Goal: Submit feedback/report problem

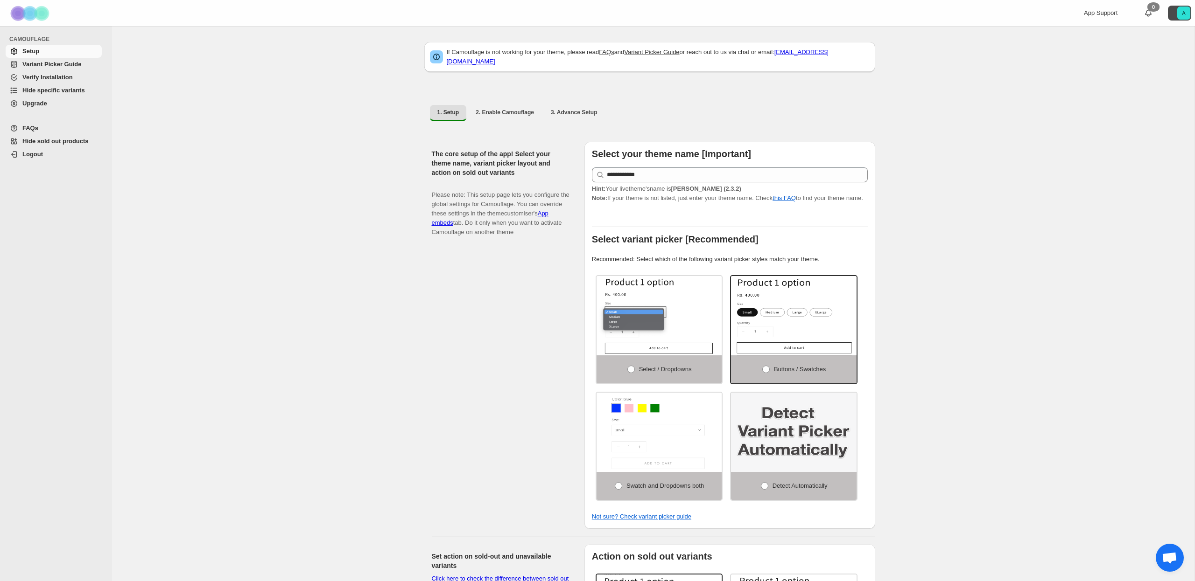
click at [1182, 14] on text "A" at bounding box center [1184, 13] width 4 height 6
drag, startPoint x: 1011, startPoint y: 175, endPoint x: 980, endPoint y: 172, distance: 30.6
click at [1011, 175] on div "**********" at bounding box center [653, 550] width 1082 height 1048
click at [579, 109] on span "3. Advance Setup" at bounding box center [574, 112] width 47 height 7
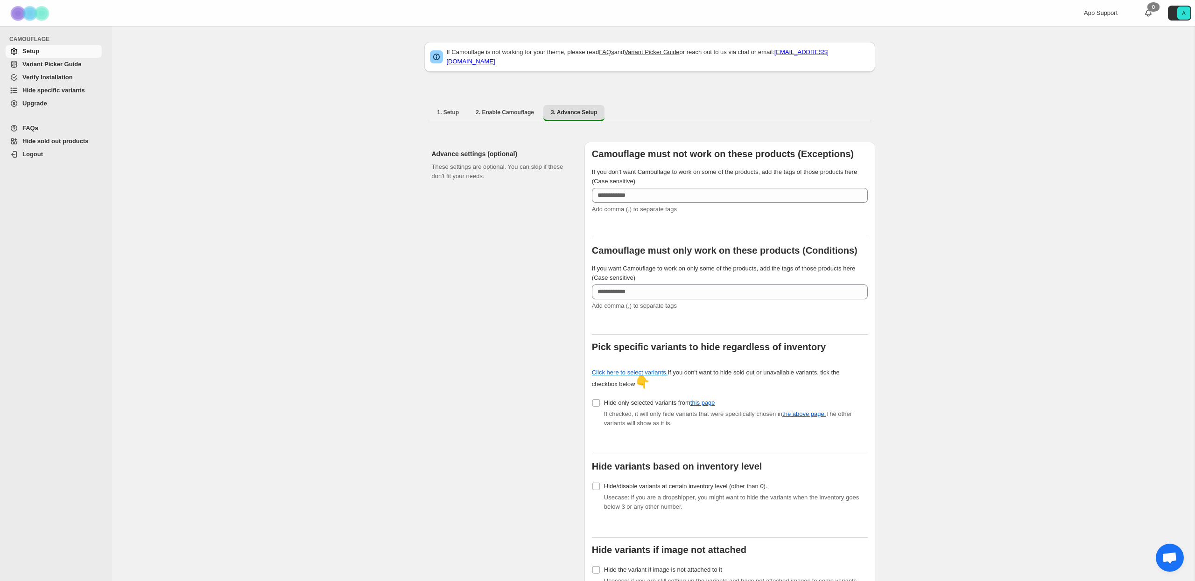
click at [79, 143] on span "Hide sold out products" at bounding box center [55, 141] width 66 height 7
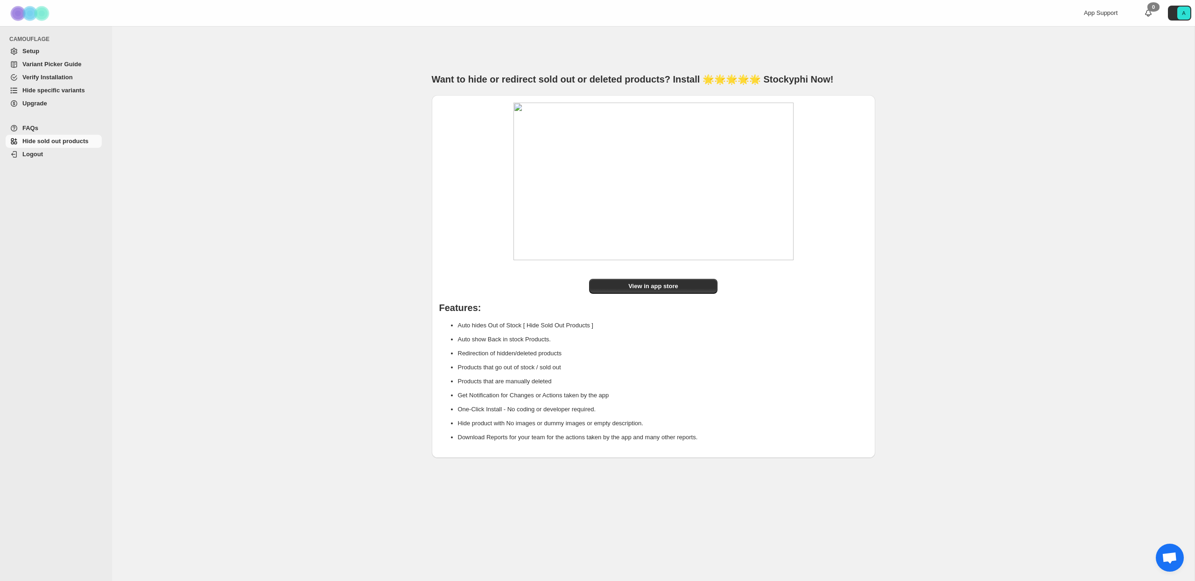
click at [56, 104] on span "Upgrade" at bounding box center [60, 103] width 77 height 9
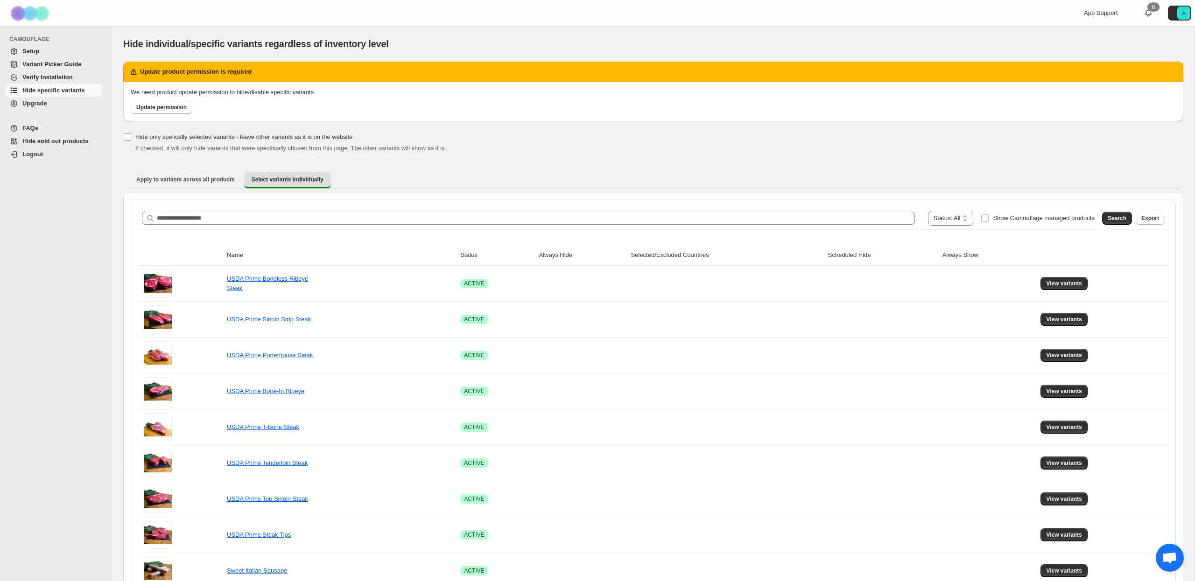
click at [64, 53] on span "Setup" at bounding box center [60, 51] width 77 height 9
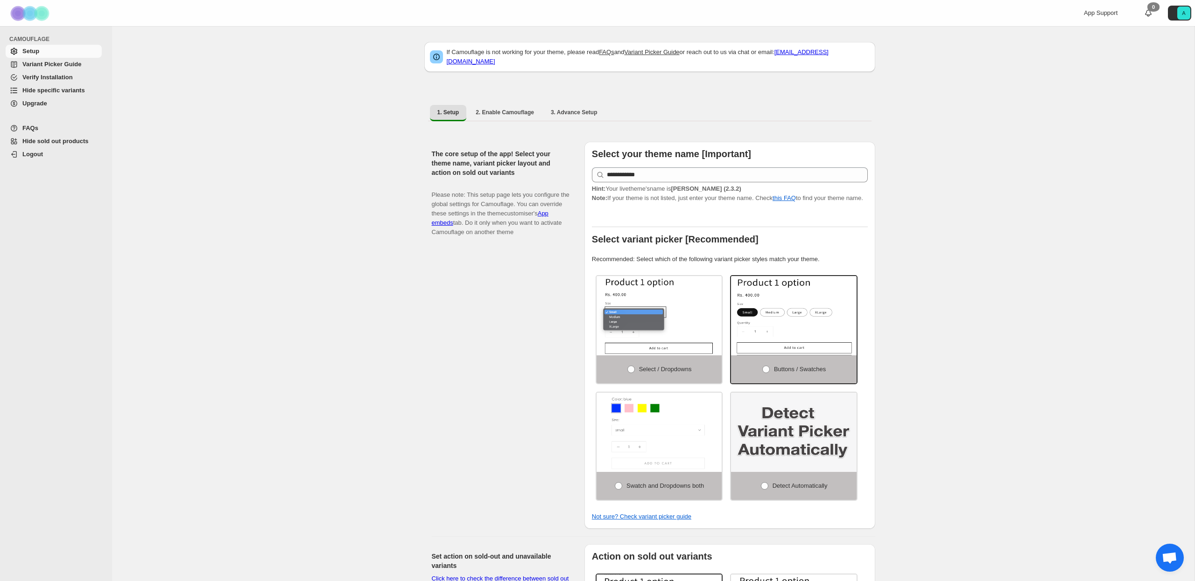
click at [1174, 557] on span "Open chat" at bounding box center [1168, 559] width 15 height 13
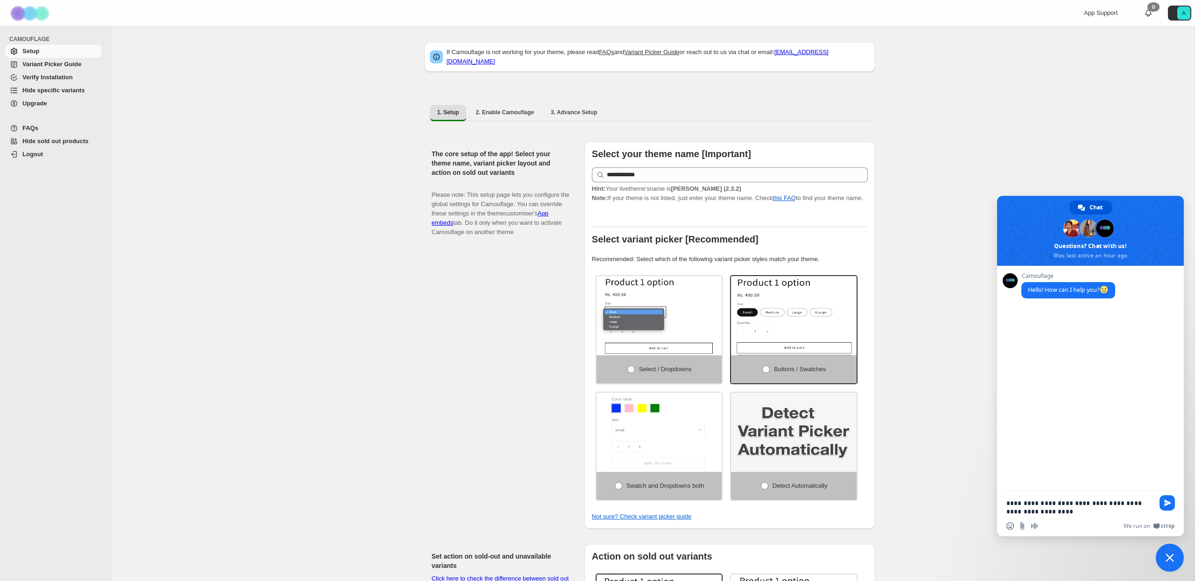
drag, startPoint x: 1108, startPoint y: 504, endPoint x: 1122, endPoint y: 519, distance: 21.1
click at [1108, 504] on textarea "**********" at bounding box center [1079, 507] width 147 height 17
click at [1117, 504] on textarea "**********" at bounding box center [1079, 507] width 147 height 17
type textarea "**********"
click at [1168, 506] on span "Send" at bounding box center [1167, 503] width 7 height 7
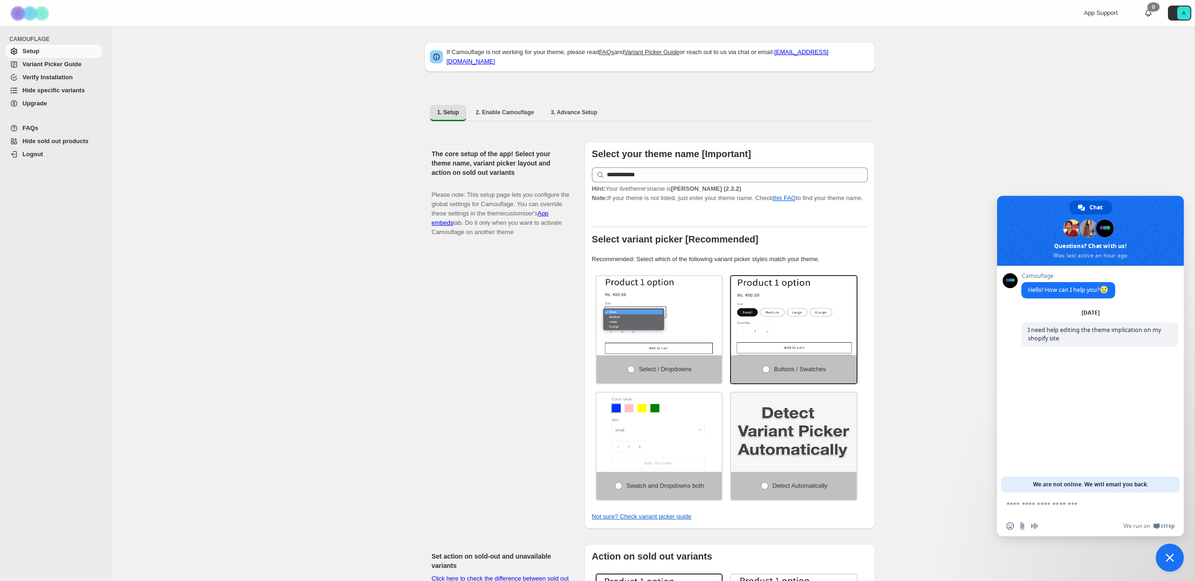
click at [38, 107] on span "Upgrade" at bounding box center [60, 103] width 77 height 9
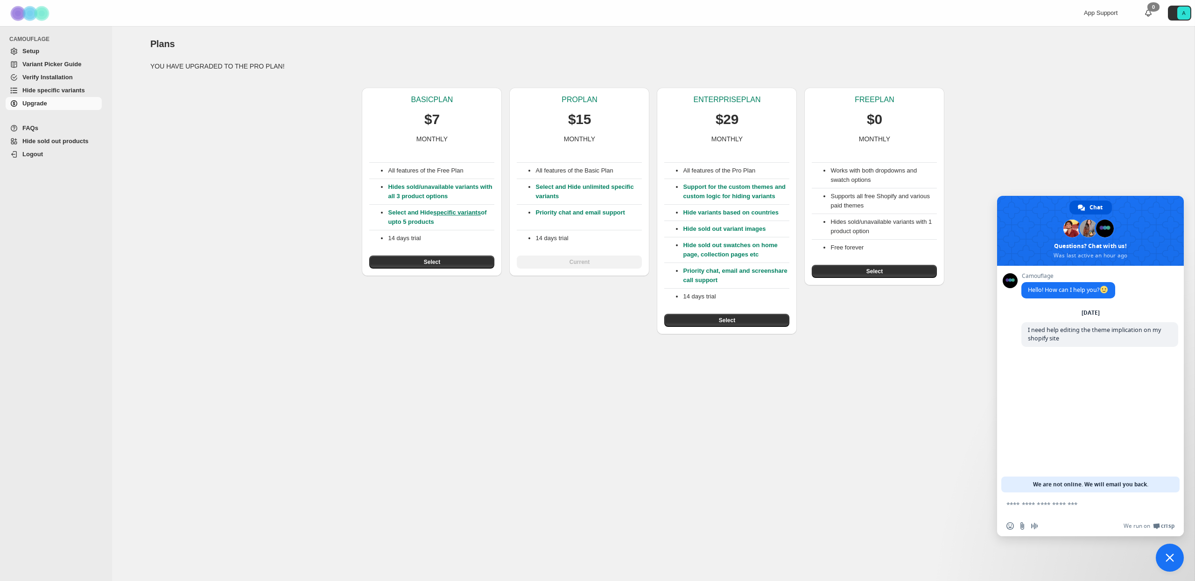
click at [42, 13] on img at bounding box center [30, 13] width 47 height 26
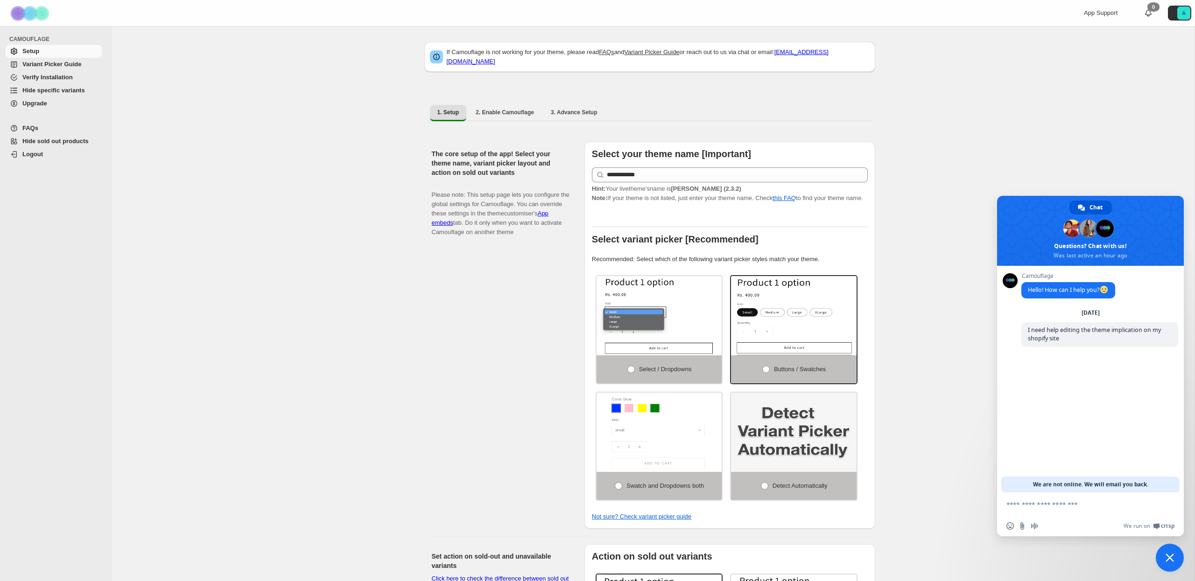
click at [91, 64] on span "Variant Picker Guide" at bounding box center [60, 64] width 77 height 9
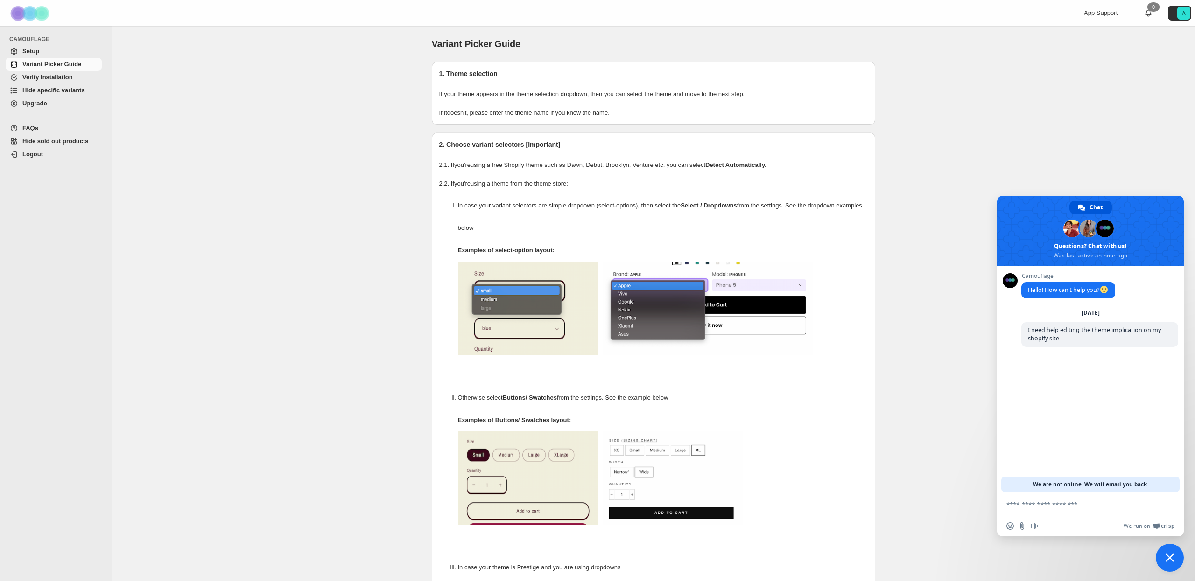
click at [82, 80] on span "Verify Installation" at bounding box center [60, 77] width 77 height 9
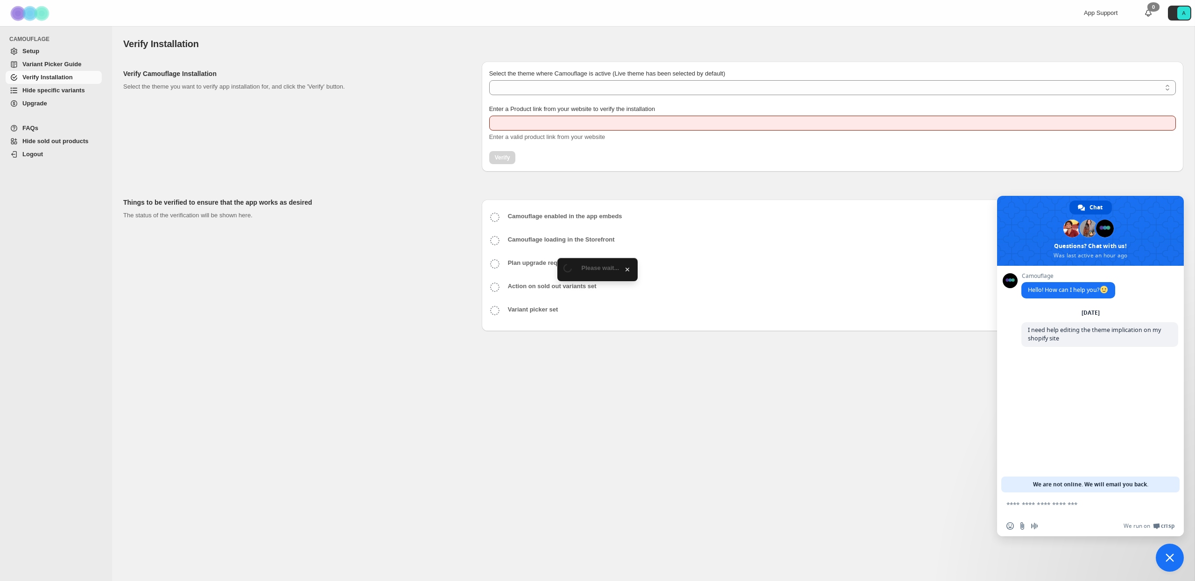
type input "**********"
select select "**********"
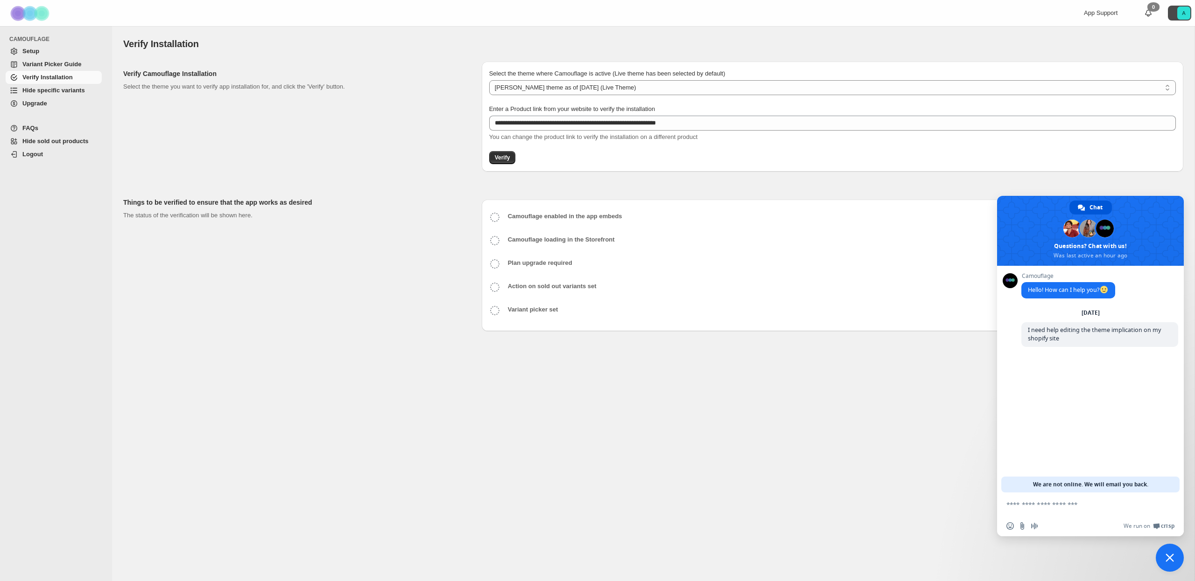
click at [1184, 15] on text "A" at bounding box center [1184, 13] width 4 height 6
drag, startPoint x: 1078, startPoint y: 43, endPoint x: 1126, endPoint y: 35, distance: 49.3
click at [1078, 43] on div "Verify Installation" at bounding box center [653, 43] width 1060 height 13
click at [1182, 10] on text "A" at bounding box center [1184, 13] width 4 height 6
drag, startPoint x: 1073, startPoint y: 30, endPoint x: 1128, endPoint y: 22, distance: 55.7
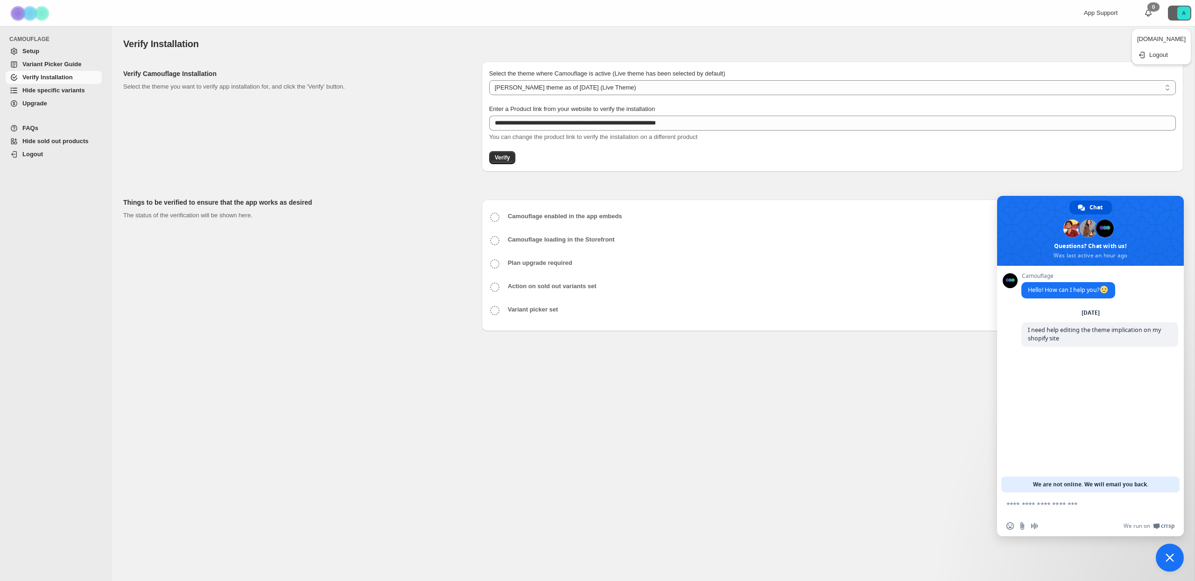
click at [1073, 30] on div "Verify Installation. This page is ready Verify Installation" at bounding box center [653, 43] width 1060 height 35
click at [1148, 13] on icon at bounding box center [1147, 12] width 9 height 9
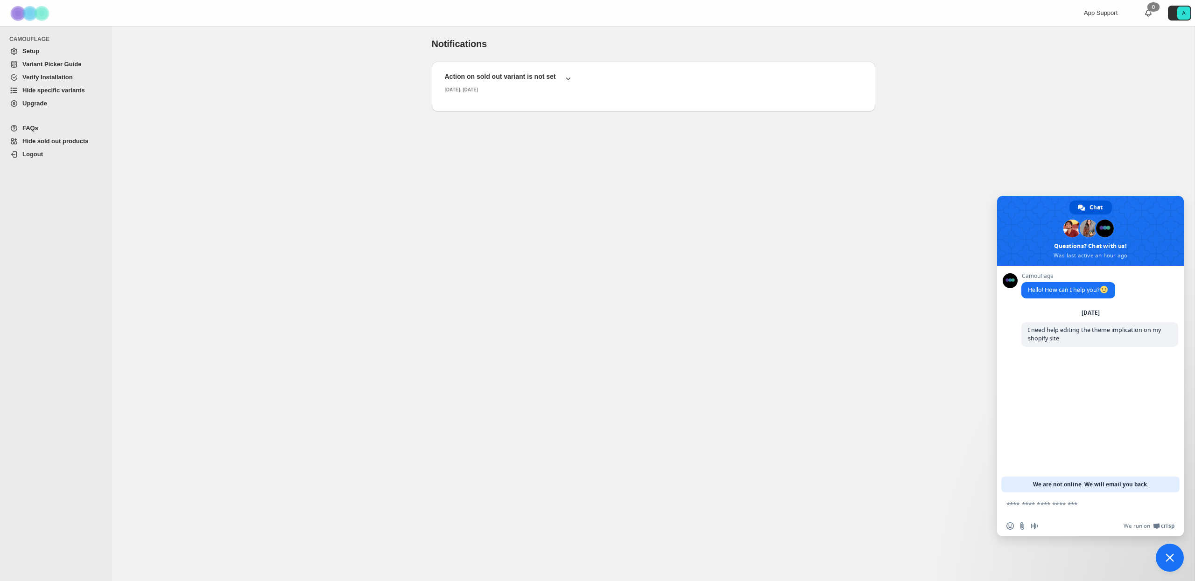
click at [43, 49] on span "Setup" at bounding box center [60, 51] width 77 height 9
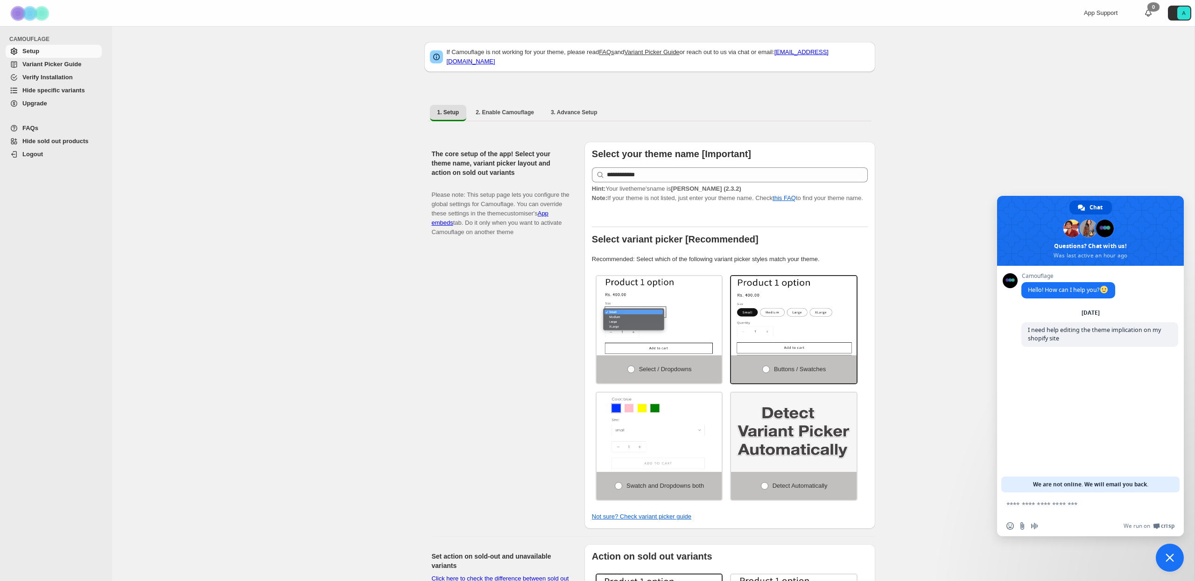
click at [84, 67] on span "Variant Picker Guide" at bounding box center [60, 64] width 77 height 9
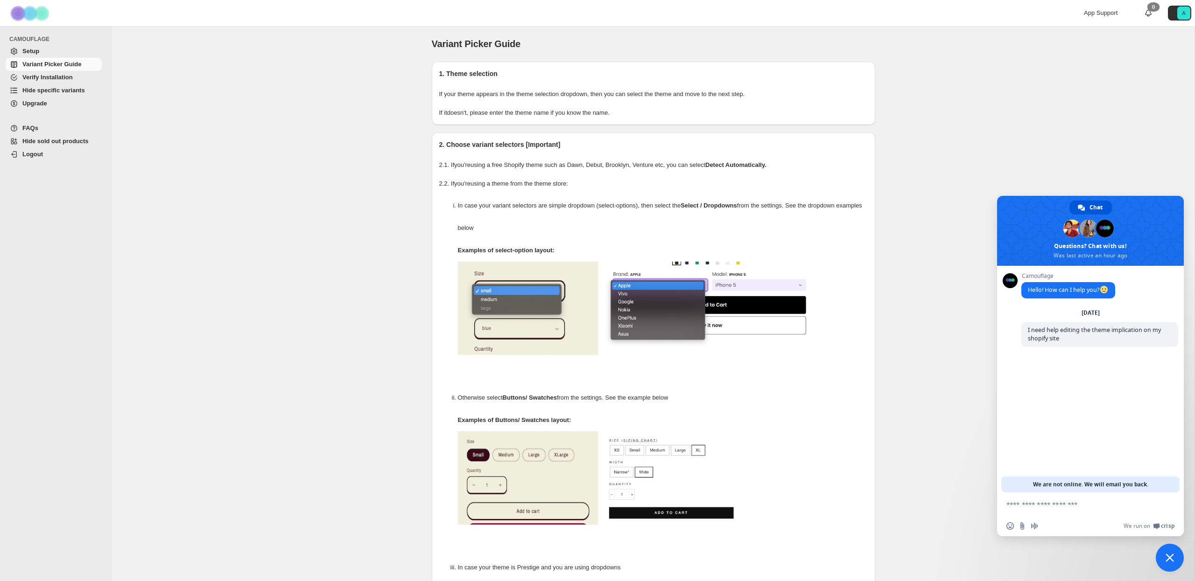
click at [92, 78] on span "Verify Installation" at bounding box center [60, 77] width 77 height 9
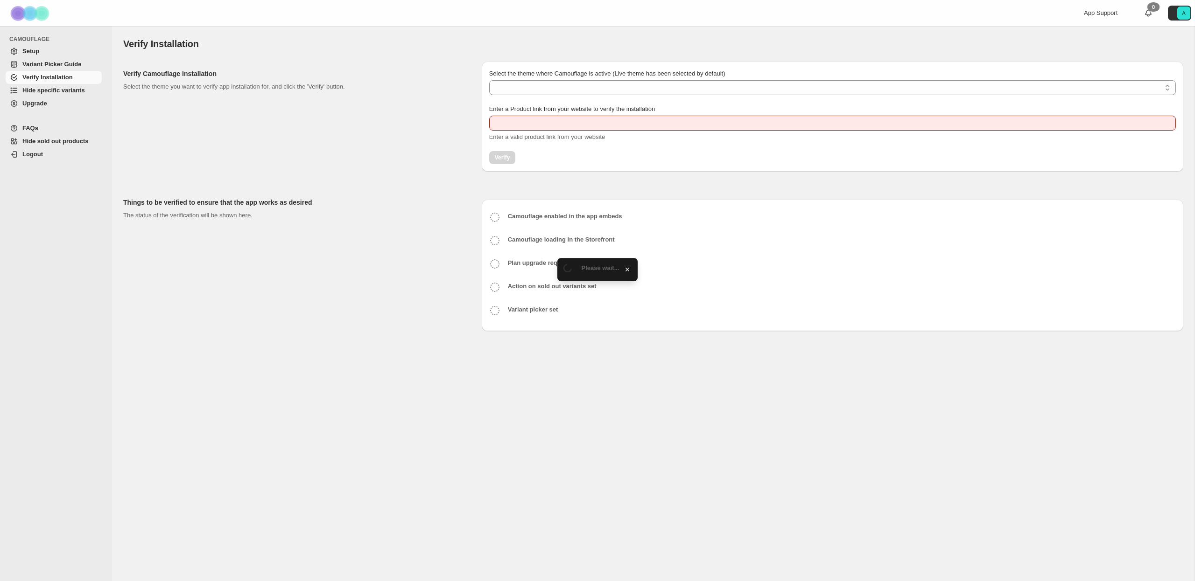
type input "**********"
select select "**********"
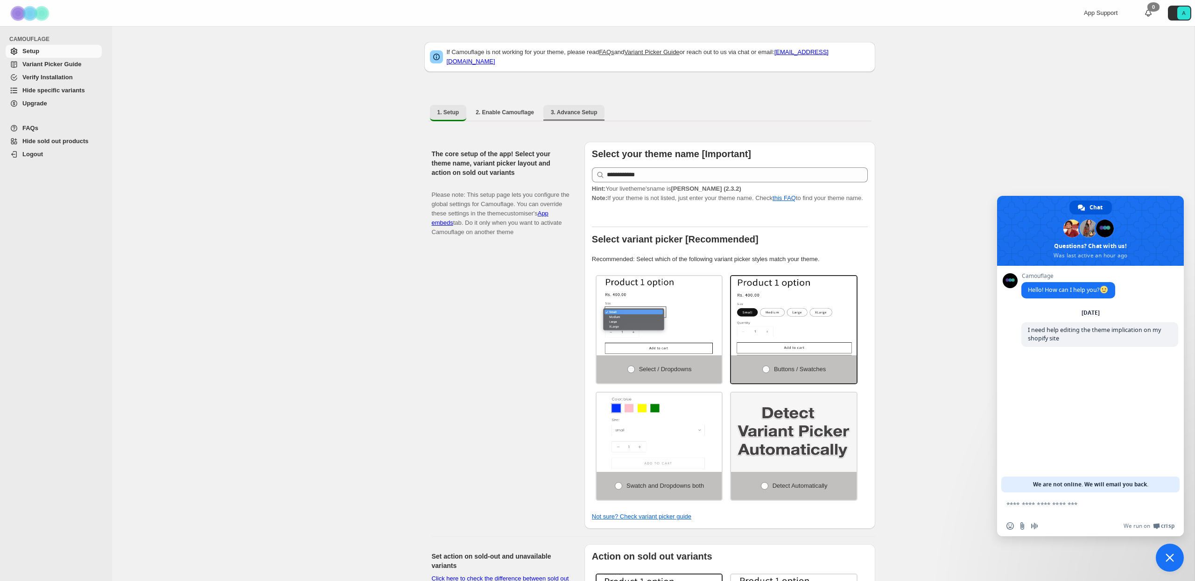
click at [569, 109] on span "3. Advance Setup" at bounding box center [574, 112] width 47 height 7
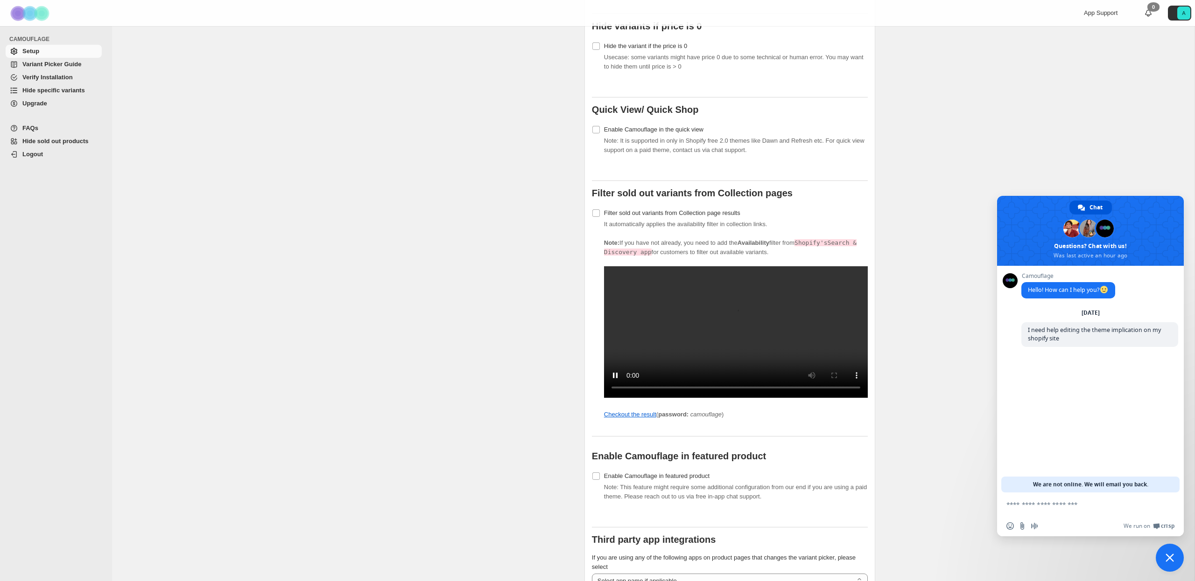
scroll to position [605, 0]
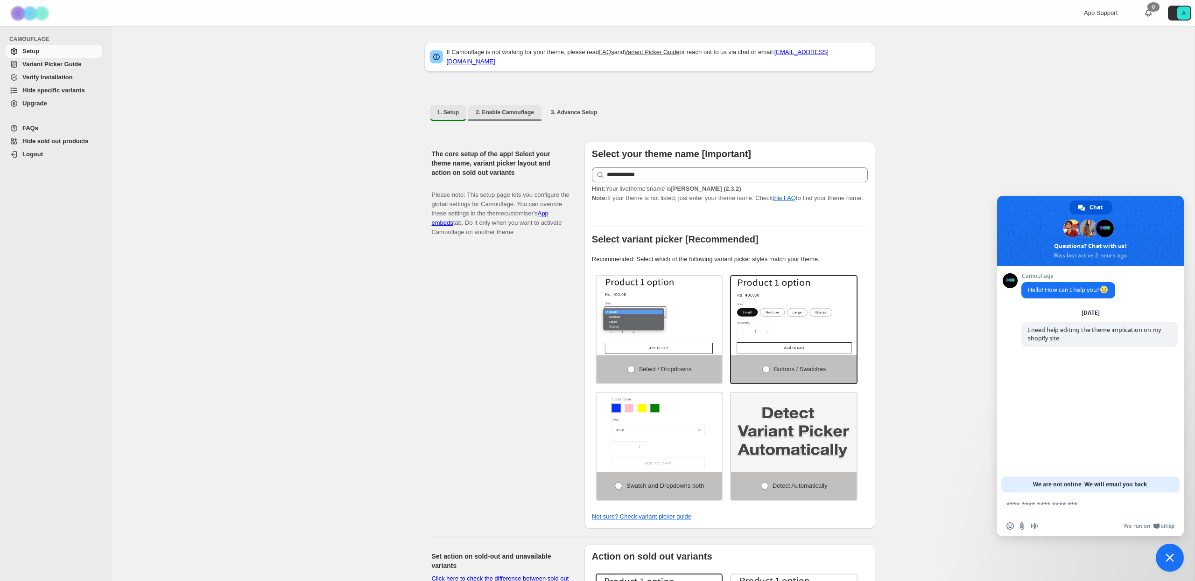
click at [520, 111] on button "2. Enable Camouflage" at bounding box center [504, 112] width 73 height 15
select select "**********"
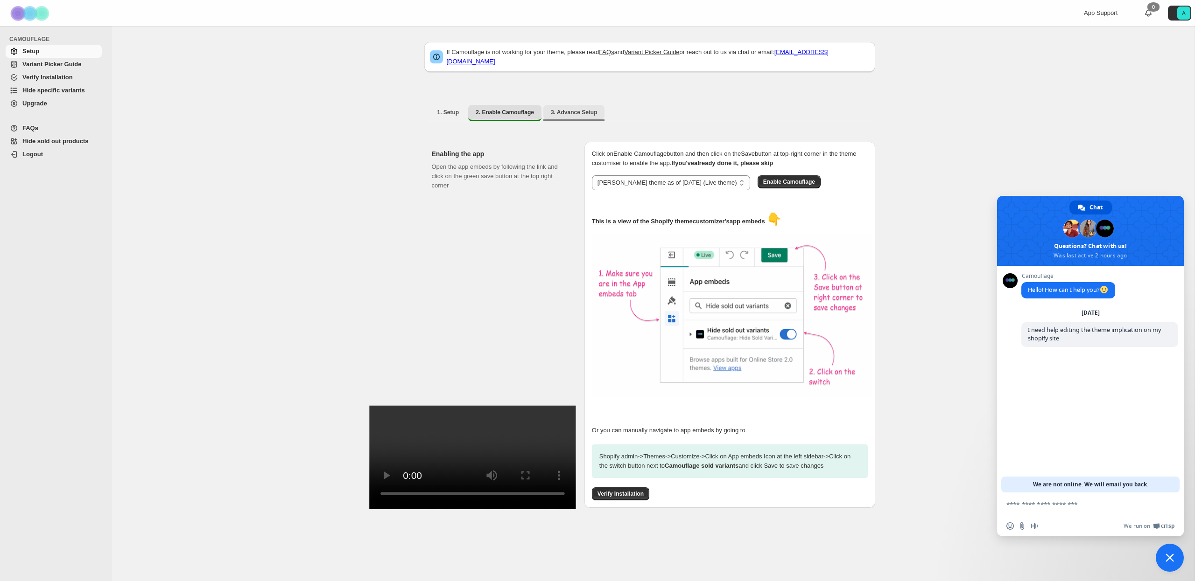
click at [572, 109] on span "3. Advance Setup" at bounding box center [574, 112] width 47 height 7
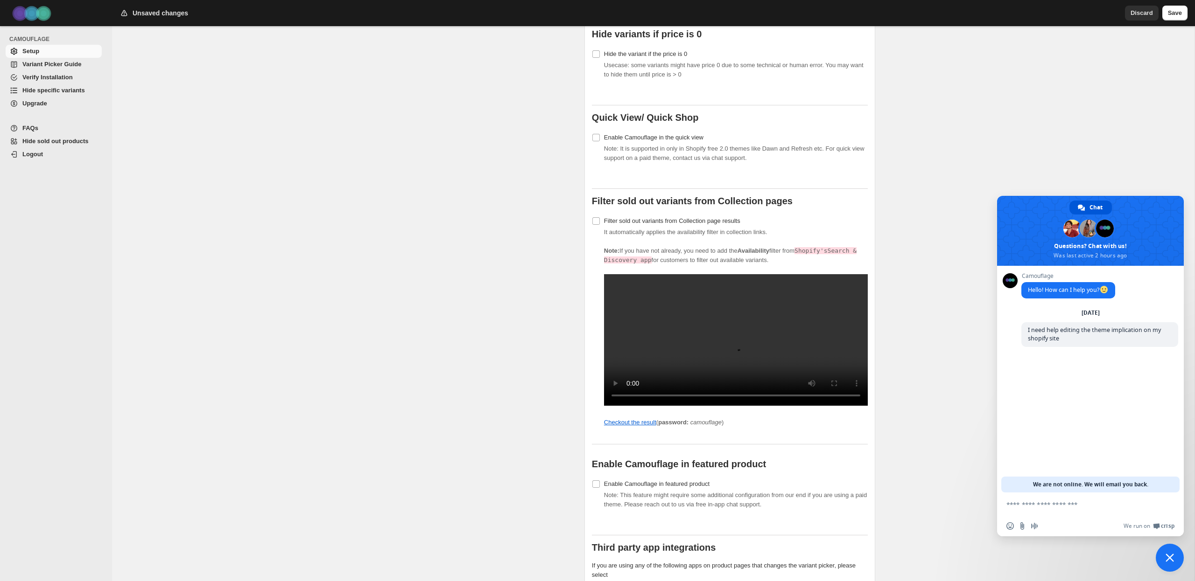
scroll to position [606, 0]
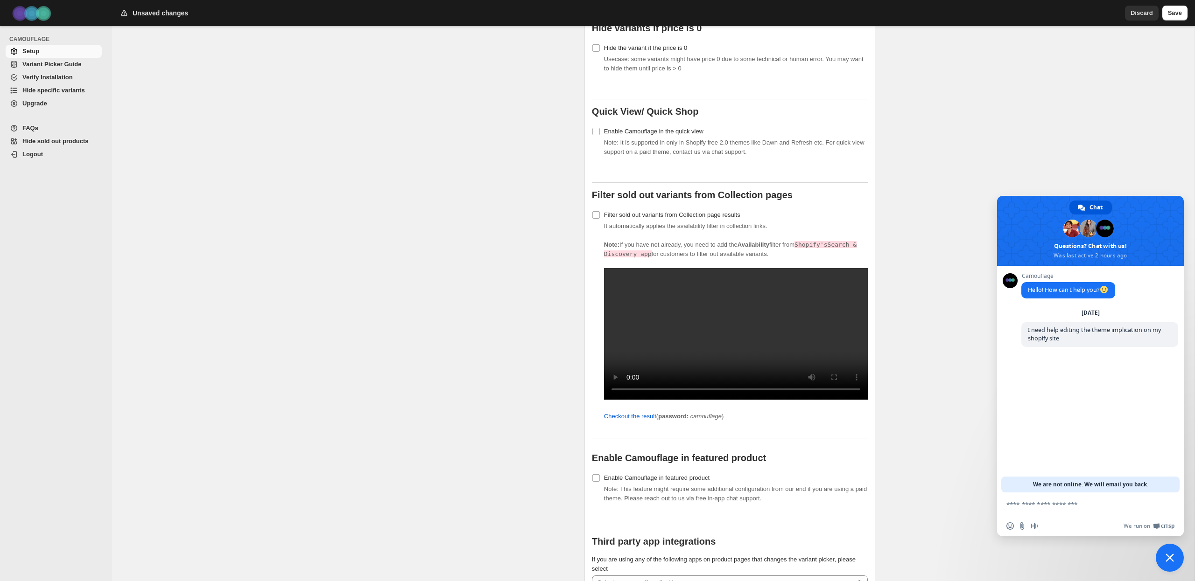
click at [1146, 16] on span "Discard" at bounding box center [1141, 12] width 22 height 9
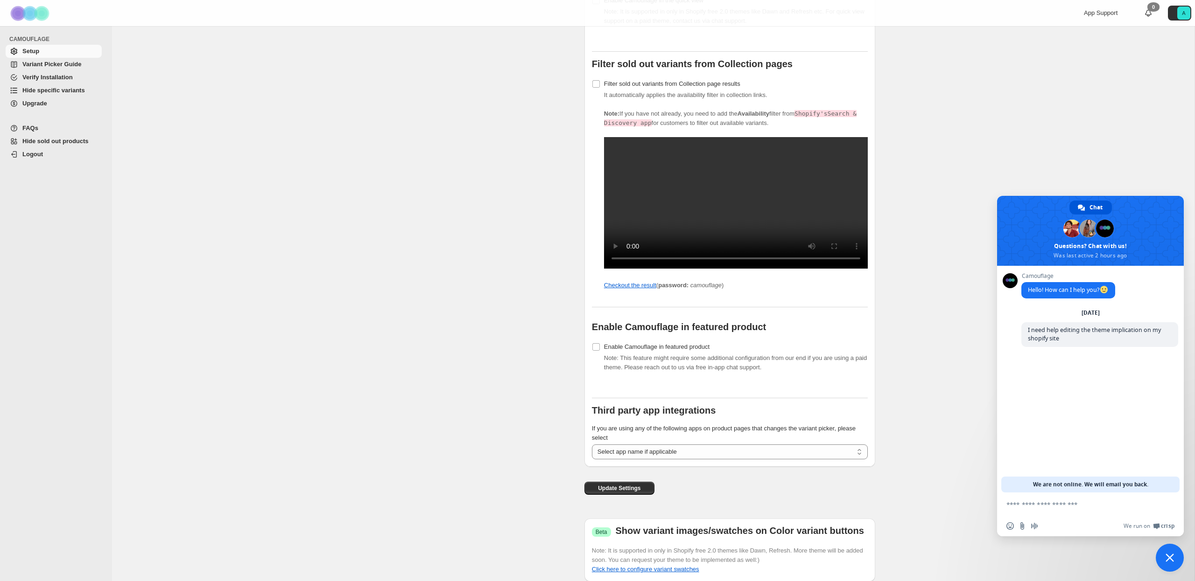
scroll to position [787, 0]
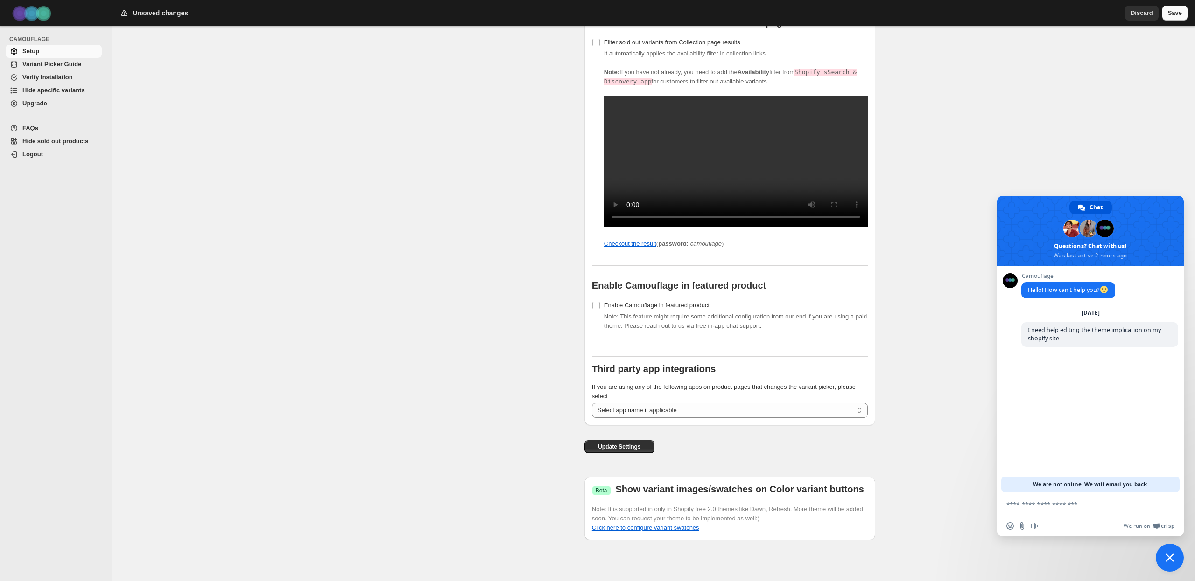
click at [1170, 19] on button "Save" at bounding box center [1174, 13] width 25 height 15
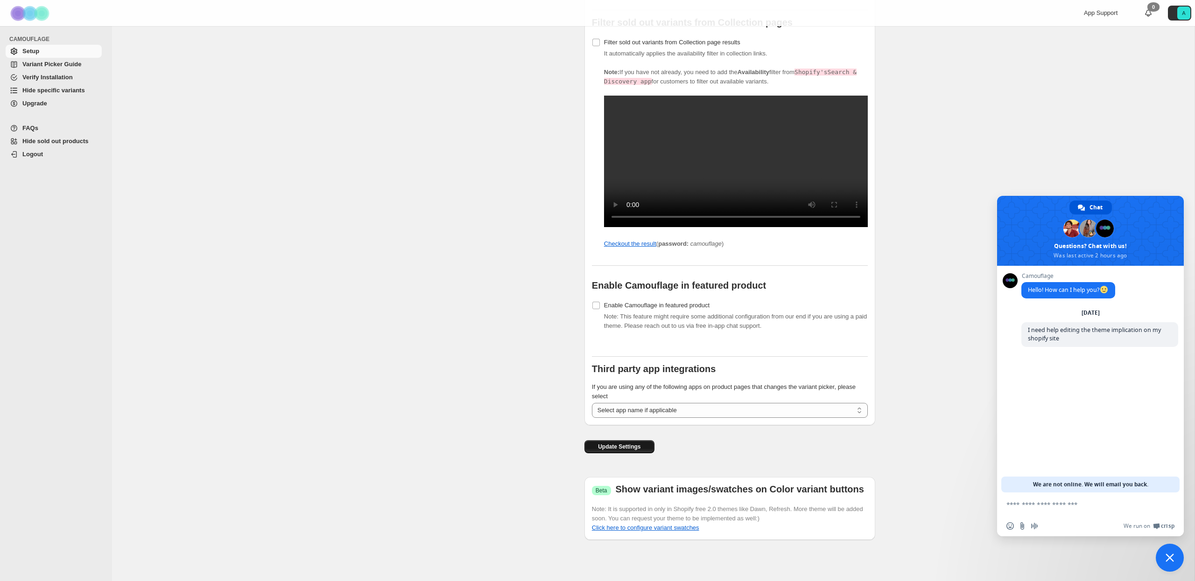
click at [635, 449] on span "Update Settings" at bounding box center [619, 446] width 42 height 7
click at [1078, 504] on textarea "Compose your message..." at bounding box center [1079, 505] width 147 height 8
click at [1023, 528] on input "Send a file" at bounding box center [1021, 526] width 7 height 7
click at [1088, 505] on textarea "Compose your message..." at bounding box center [1079, 505] width 147 height 8
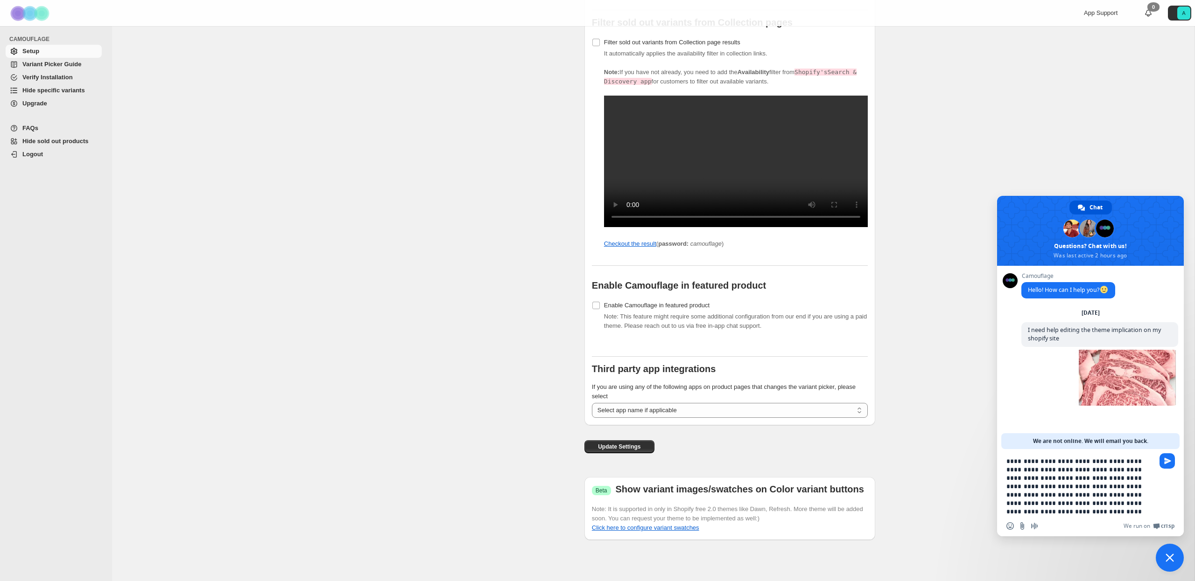
type textarea "**********"
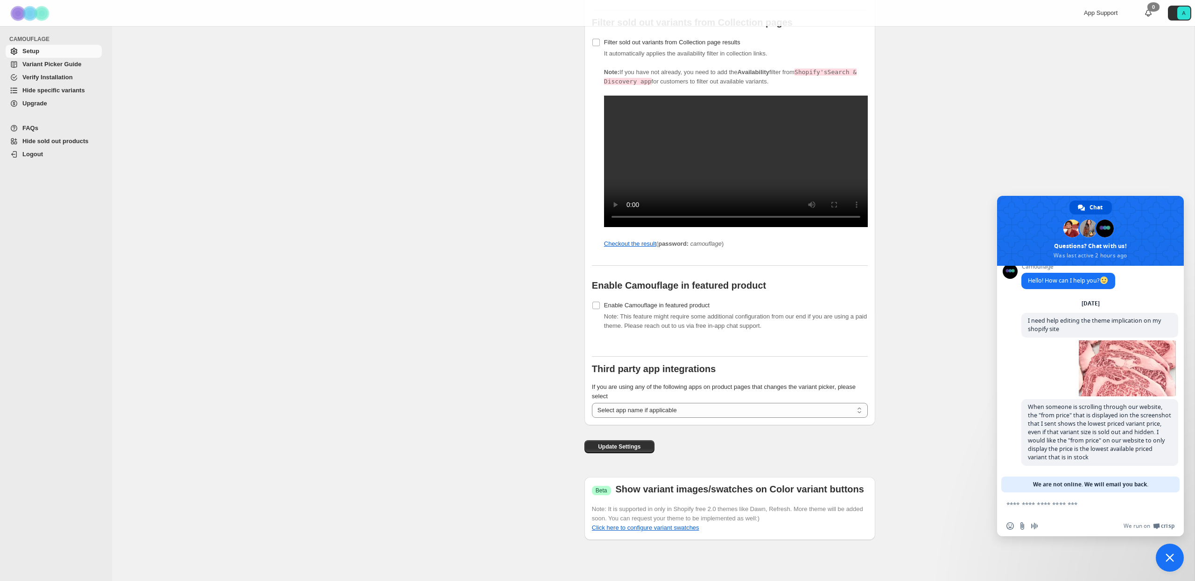
scroll to position [12, 0]
type textarea "*"
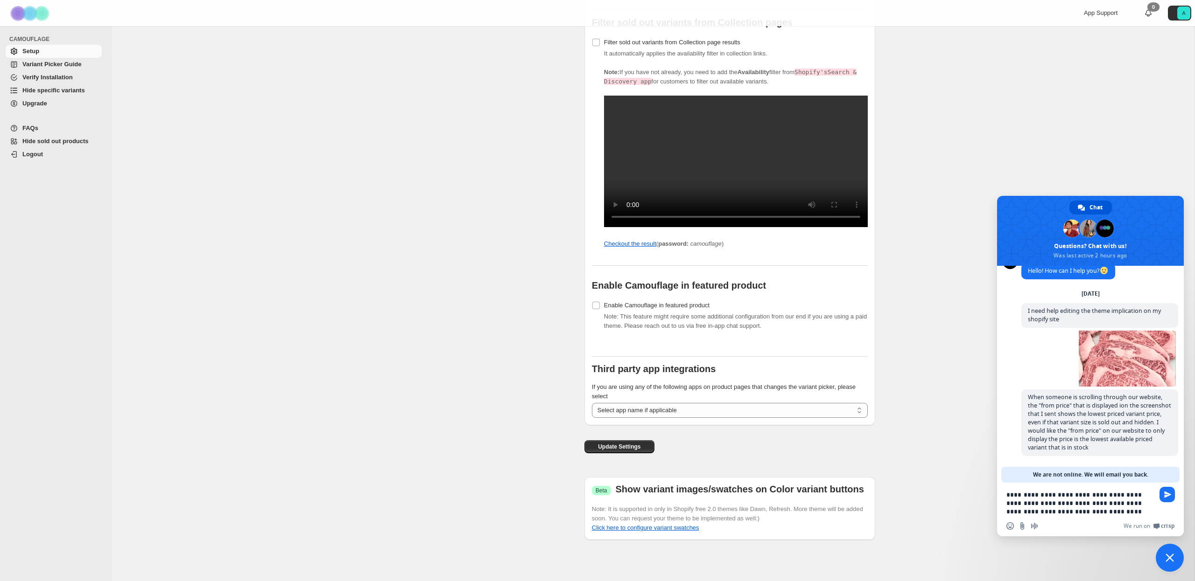
scroll to position [26, 0]
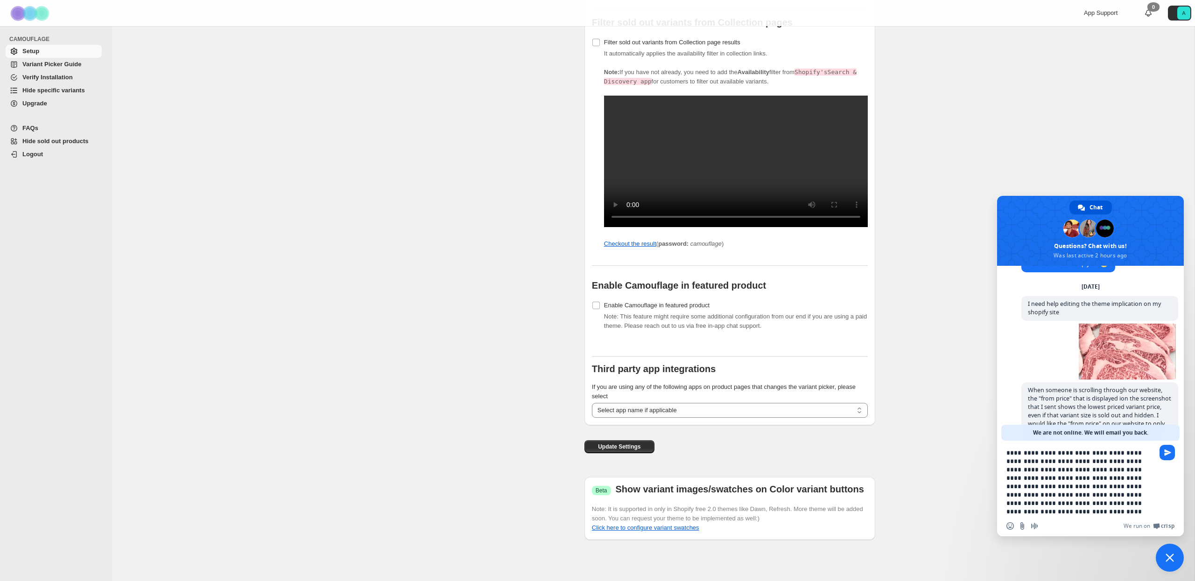
type textarea "**********"
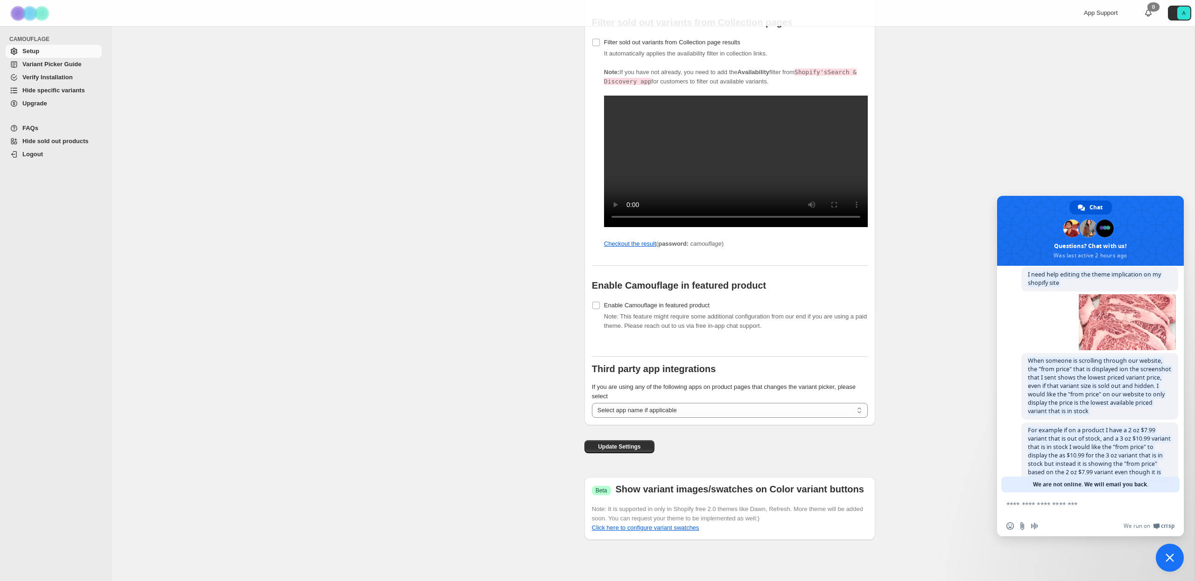
scroll to position [0, 0]
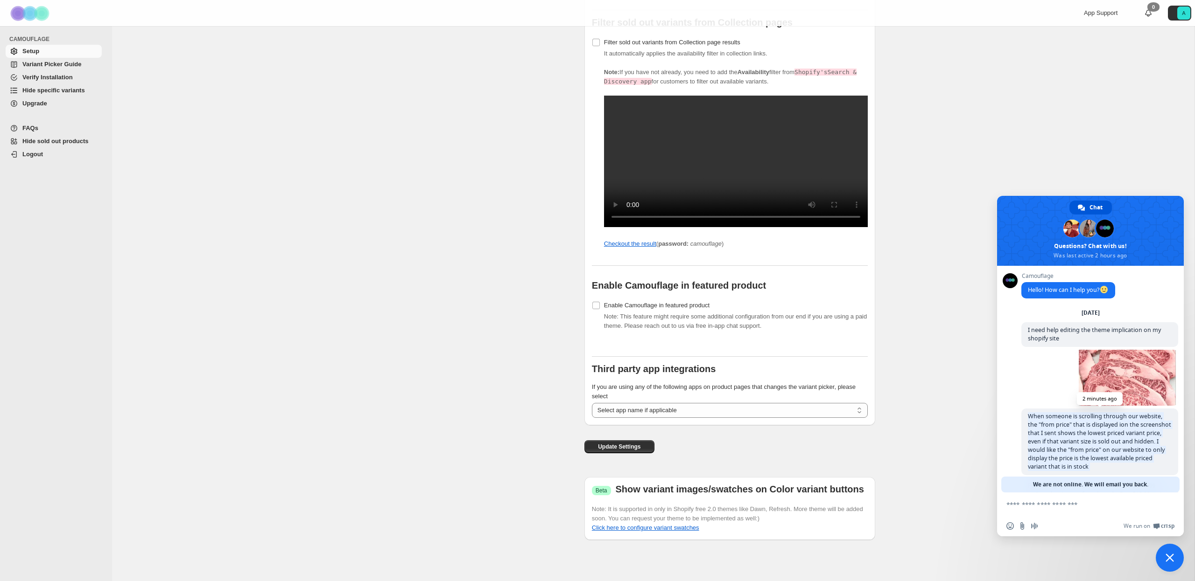
drag, startPoint x: 1168, startPoint y: 461, endPoint x: 1033, endPoint y: 418, distance: 142.4
click at [1029, 417] on div "Camouflage Hello! How can I help you? [DATE] I need help editing the theme impl…" at bounding box center [1099, 383] width 157 height 220
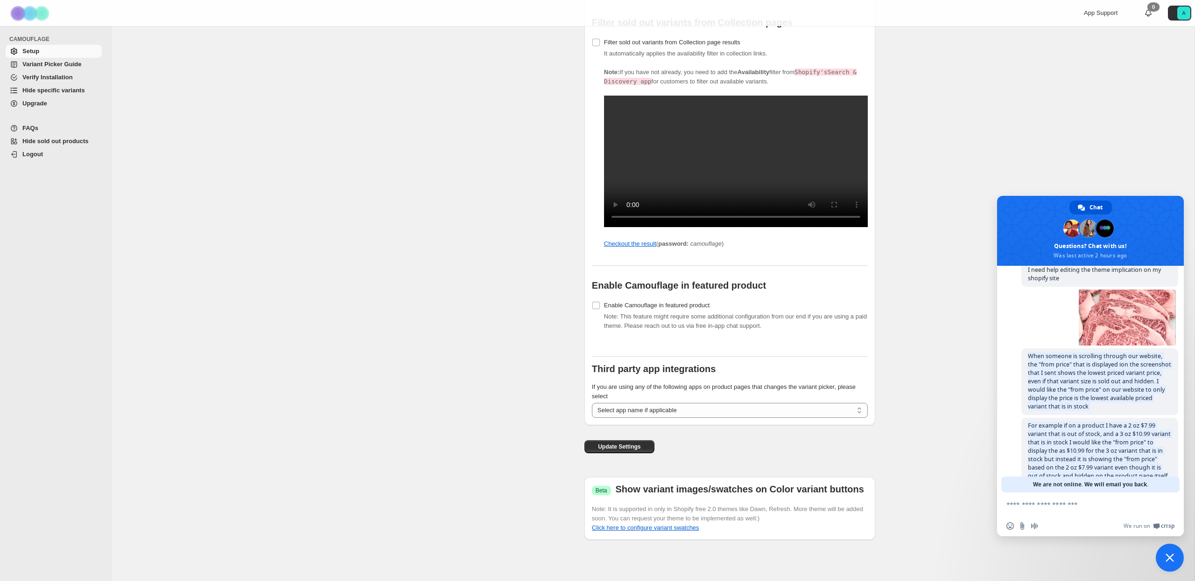
scroll to position [83, 0]
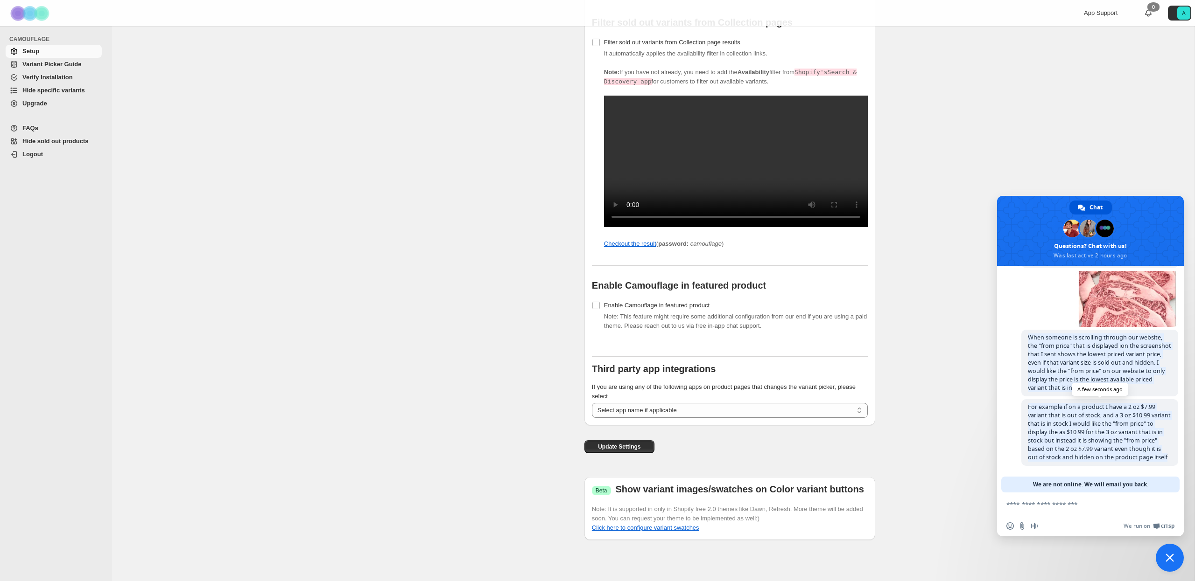
drag, startPoint x: 1035, startPoint y: 358, endPoint x: 1167, endPoint y: 458, distance: 164.5
click at [1167, 414] on div "Camouflage Hello! How can I help you? [DATE] I need help editing the theme impl…" at bounding box center [1099, 304] width 157 height 220
drag, startPoint x: 1168, startPoint y: 457, endPoint x: 1027, endPoint y: 336, distance: 186.3
click at [1027, 336] on div "Camouflage Hello! How can I help you? [DATE] I need help editing the theme impl…" at bounding box center [1099, 304] width 157 height 220
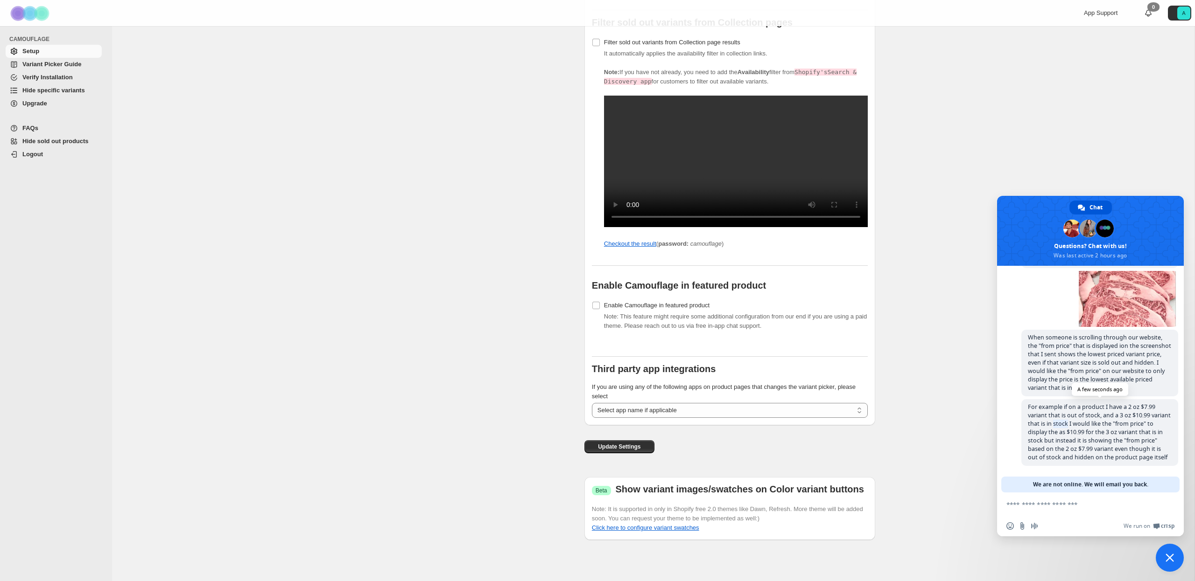
copy span "stock"
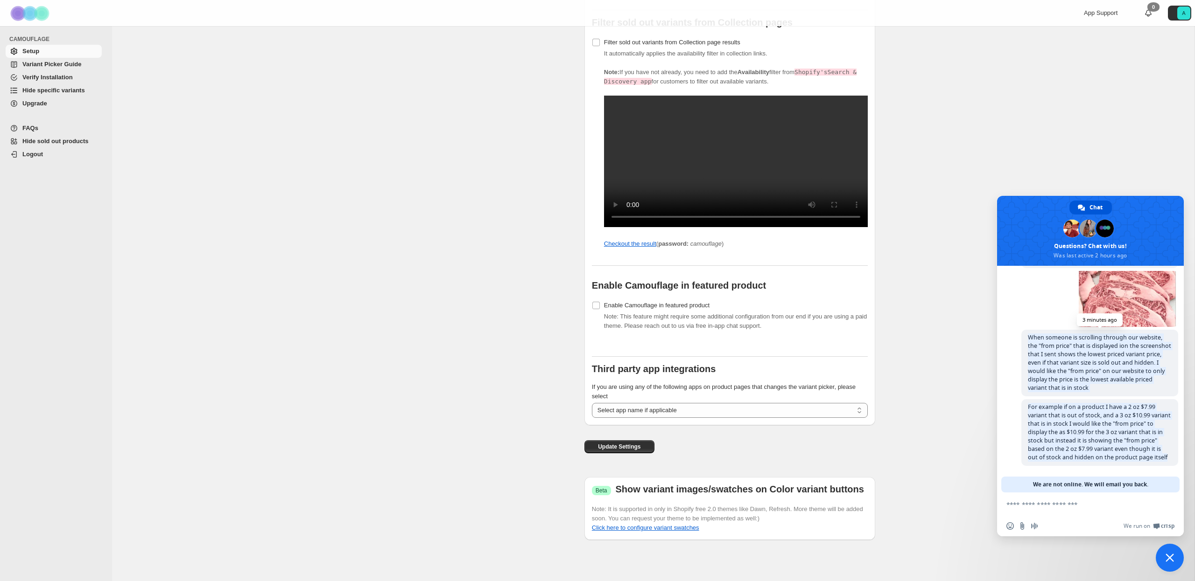
drag, startPoint x: 1166, startPoint y: 458, endPoint x: 1026, endPoint y: 333, distance: 188.4
click at [1026, 333] on div "Camouflage Hello! How can I help you? [DATE] I need help editing the theme impl…" at bounding box center [1099, 304] width 157 height 220
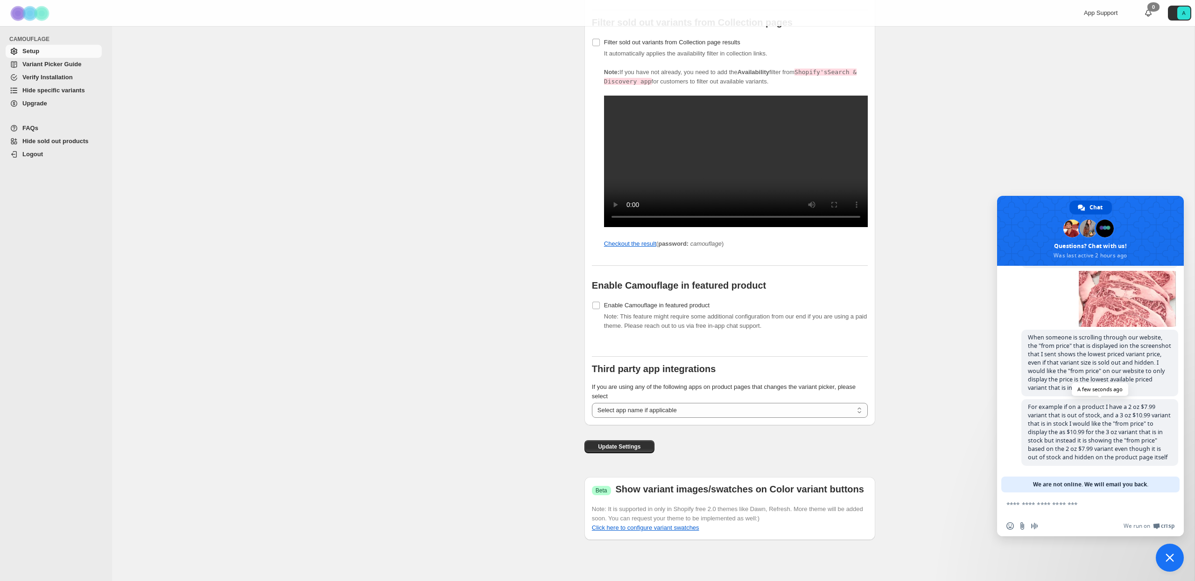
click at [1097, 419] on span "For example if on a product I have a 2 oz $7.99 variant that is out of stock, a…" at bounding box center [1099, 432] width 143 height 58
click at [1097, 419] on span "For example if on a product I have a 2 oz $7.99 variant that is out of stock, a…" at bounding box center [1099, 432] width 157 height 67
click at [1040, 336] on span "When someone is scrolling through our website, the "from price" that is display…" at bounding box center [1099, 363] width 143 height 58
click at [1052, 344] on span "When someone is scrolling through our website, the "from price" that is display…" at bounding box center [1099, 363] width 143 height 58
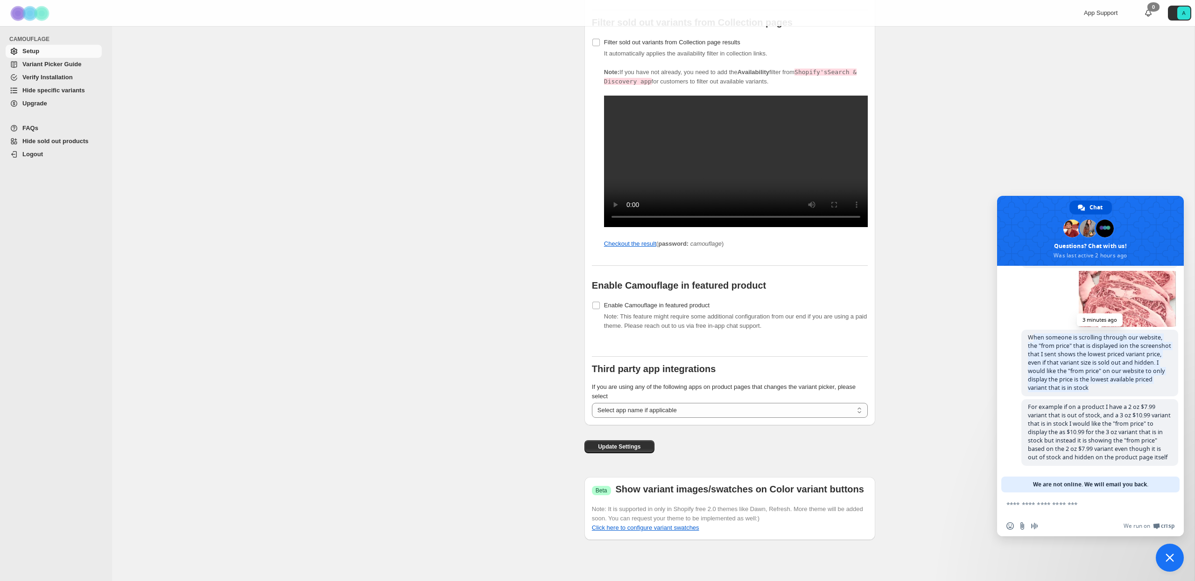
drag, startPoint x: 1058, startPoint y: 363, endPoint x: 1081, endPoint y: 386, distance: 33.0
click at [1081, 386] on span "When someone is scrolling through our website, the "from price" that is display…" at bounding box center [1099, 363] width 157 height 67
drag, startPoint x: 1029, startPoint y: 335, endPoint x: 1080, endPoint y: 384, distance: 70.9
click at [1080, 386] on span "When someone is scrolling through our website, the "from price" that is display…" at bounding box center [1099, 363] width 157 height 67
copy span "When someone is scrolling through our website, the "from price" that is display…"
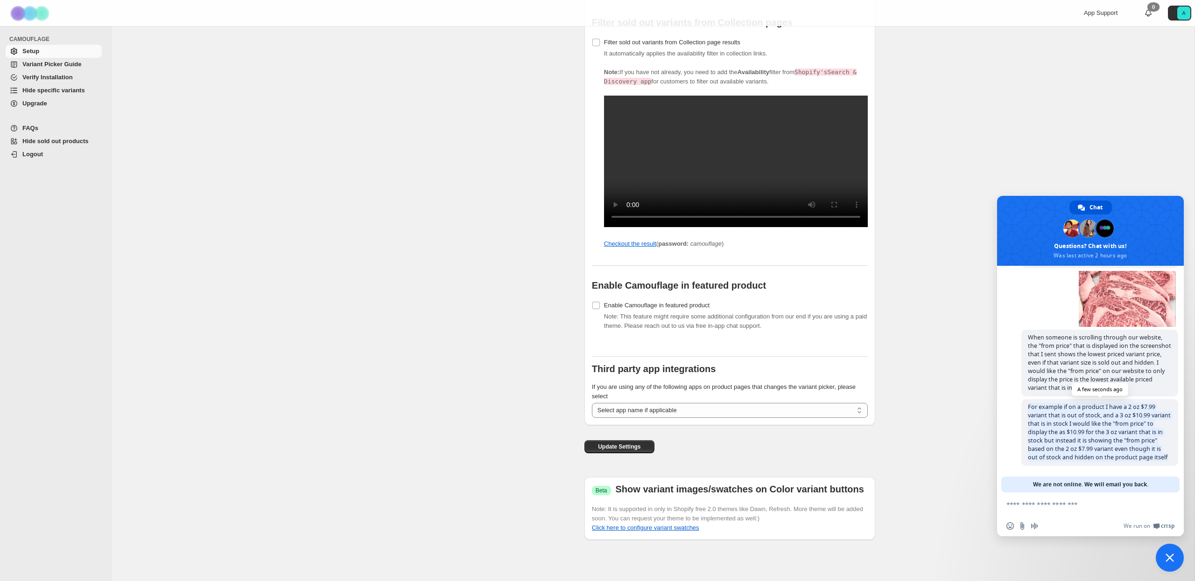
drag, startPoint x: 1028, startPoint y: 405, endPoint x: 1154, endPoint y: 455, distance: 135.5
click at [1166, 458] on span "For example if on a product I have a 2 oz $7.99 variant that is out of stock, a…" at bounding box center [1099, 432] width 157 height 67
copy span "For example if on a product I have a 2 oz $7.99 variant that is out of stock, a…"
